Goal: Task Accomplishment & Management: Use online tool/utility

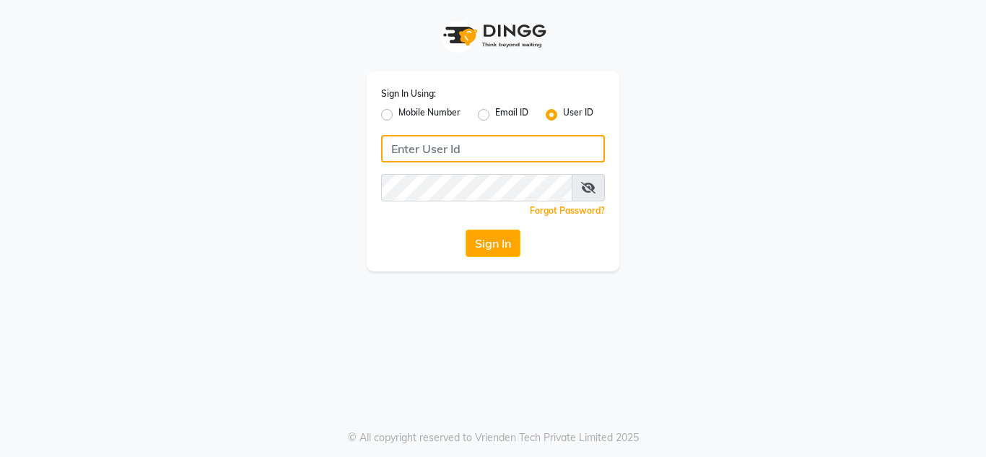
type input "[DEMOGRAPHIC_DATA]"
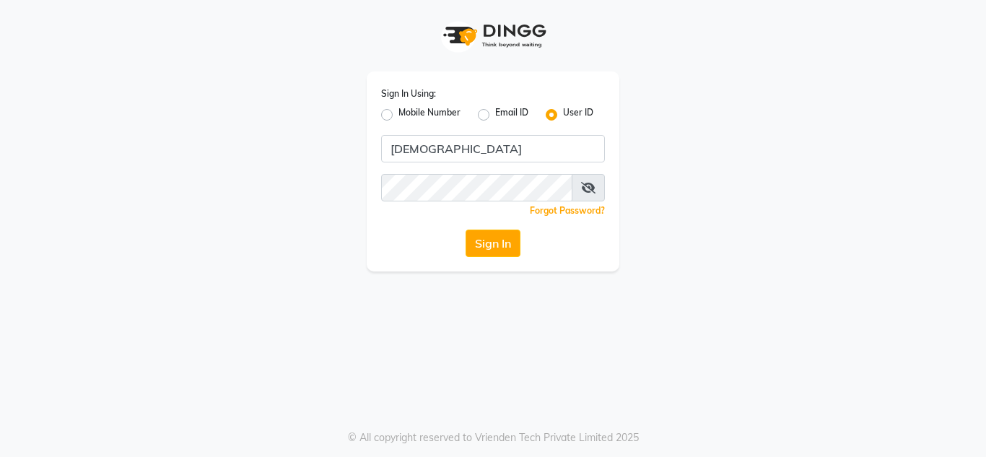
click at [495, 115] on label "Email ID" at bounding box center [511, 114] width 33 height 17
click at [495, 115] on input "Email ID" at bounding box center [499, 110] width 9 height 9
radio input "true"
radio input "false"
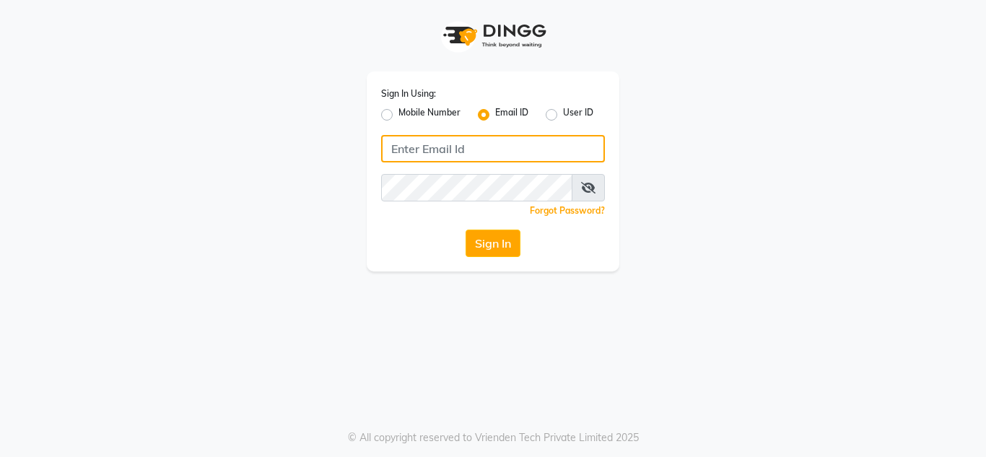
click at [481, 155] on input "Username" at bounding box center [493, 148] width 224 height 27
type input "[EMAIL_ADDRESS][DOMAIN_NAME]"
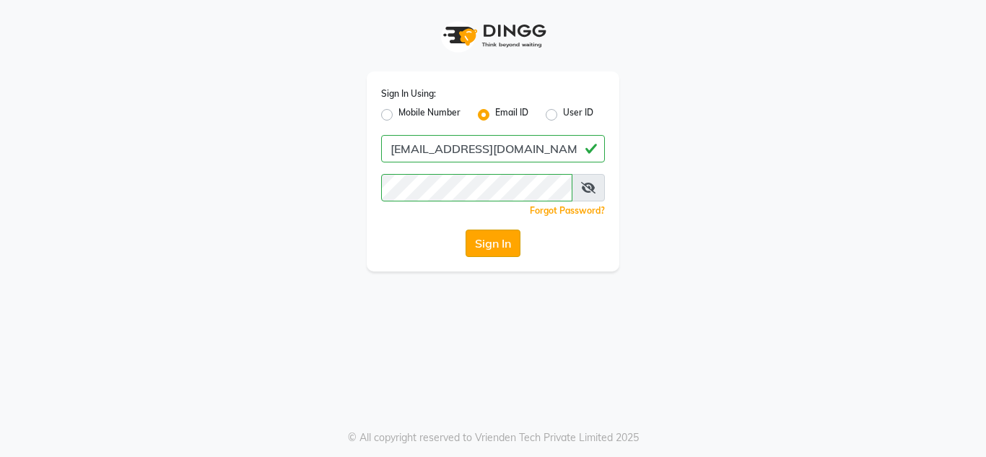
click at [503, 240] on button "Sign In" at bounding box center [492, 242] width 55 height 27
